Goal: Information Seeking & Learning: Learn about a topic

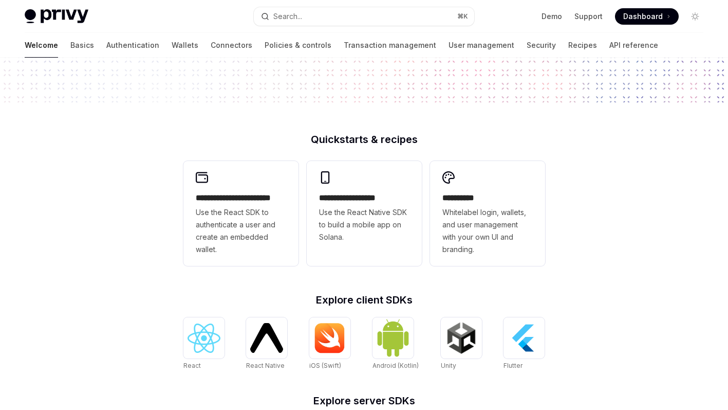
scroll to position [193, 0]
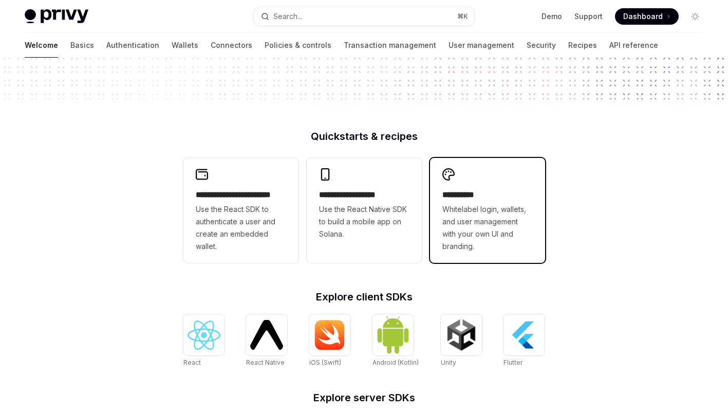
click at [464, 227] on span "Whitelabel login, wallets, and user management with your own UI and branding." at bounding box center [488, 227] width 90 height 49
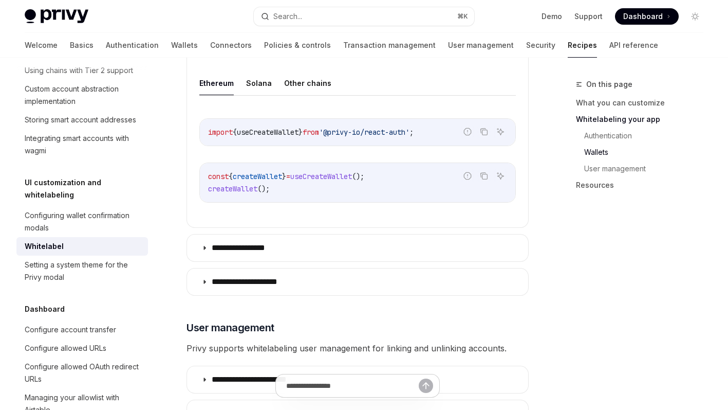
scroll to position [1151, 0]
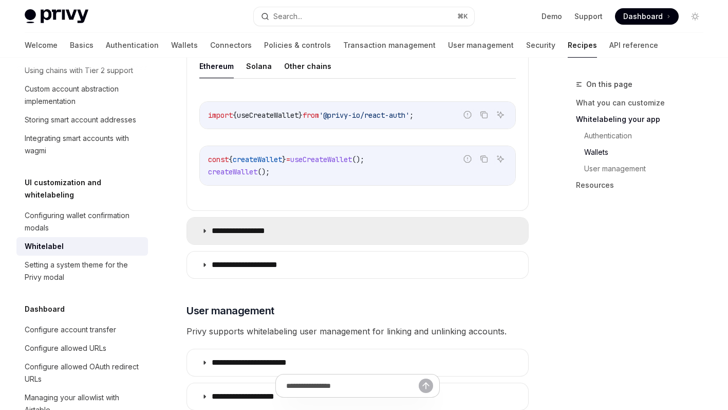
click at [215, 228] on p "**********" at bounding box center [249, 231] width 74 height 10
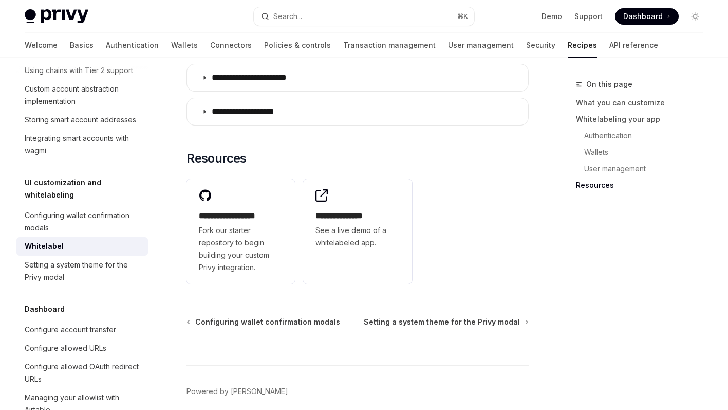
scroll to position [1676, 0]
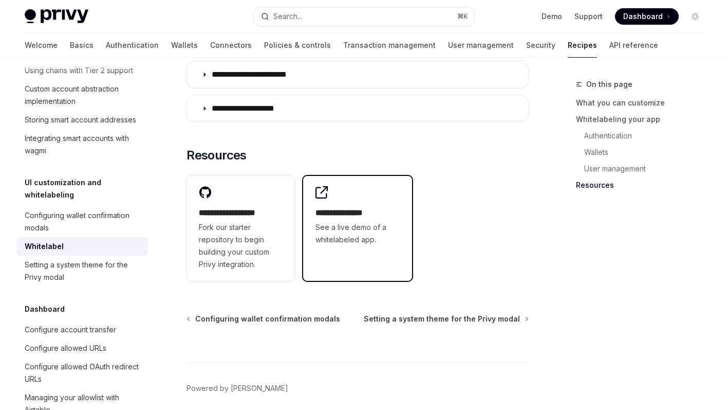
click at [327, 249] on div "**********" at bounding box center [357, 216] width 108 height 80
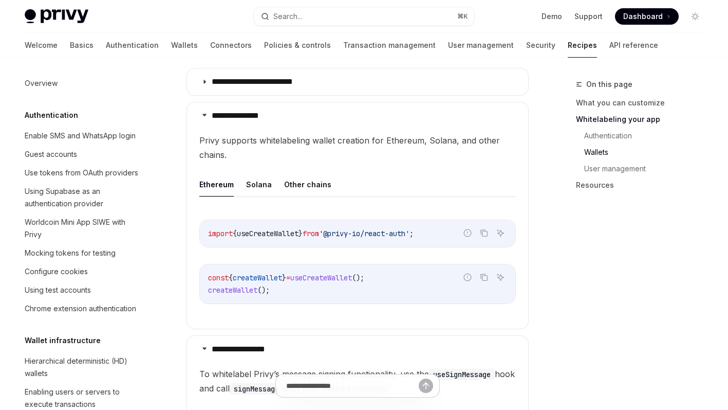
scroll to position [991, 0]
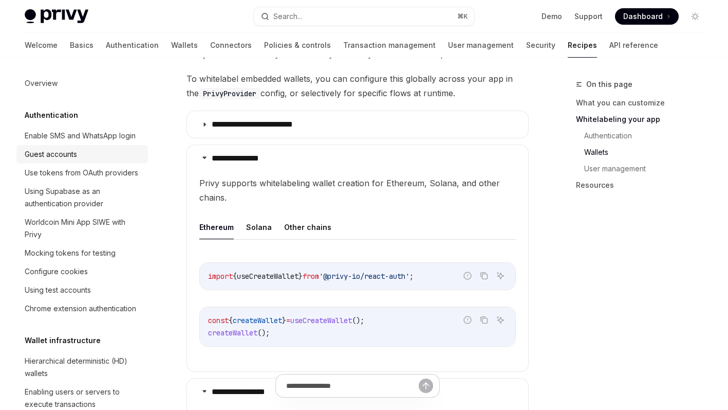
click at [51, 155] on div "Guest accounts" at bounding box center [51, 154] width 52 height 12
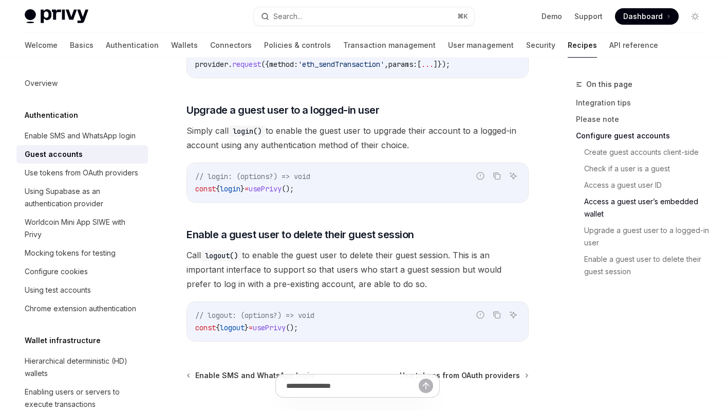
scroll to position [1641, 0]
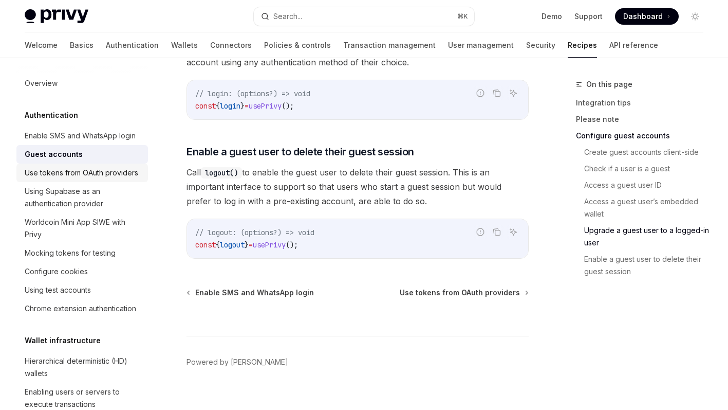
click at [70, 172] on div "Use tokens from OAuth providers" at bounding box center [82, 173] width 114 height 12
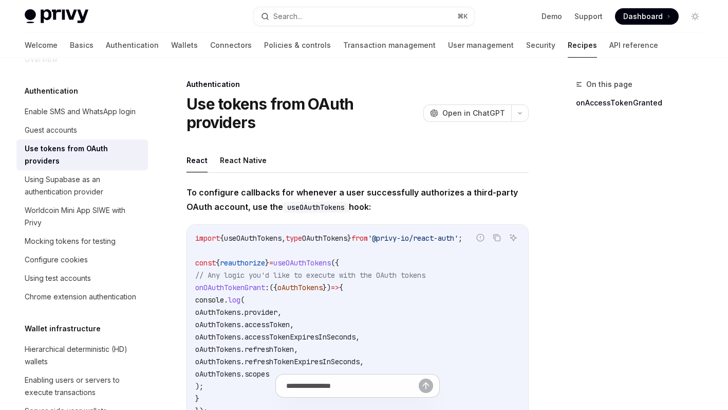
scroll to position [27, 0]
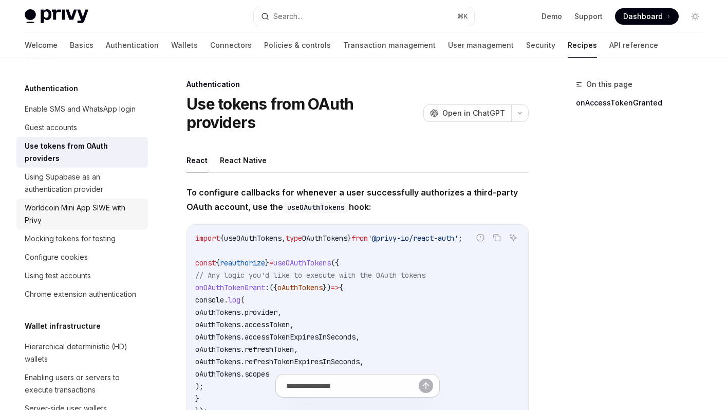
click at [70, 202] on div "Worldcoin Mini App SIWE with Privy" at bounding box center [83, 214] width 117 height 25
type textarea "*"
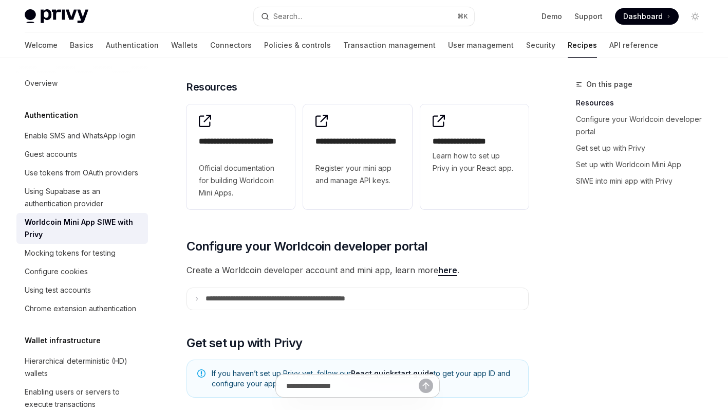
scroll to position [148, 0]
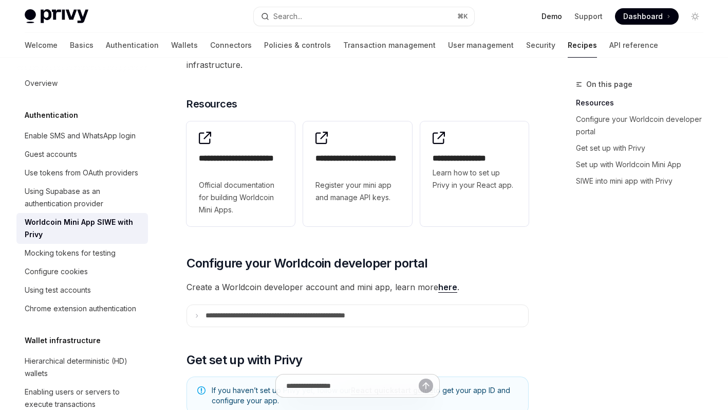
click at [553, 15] on link "Demo" at bounding box center [552, 16] width 21 height 10
